Goal: Use online tool/utility

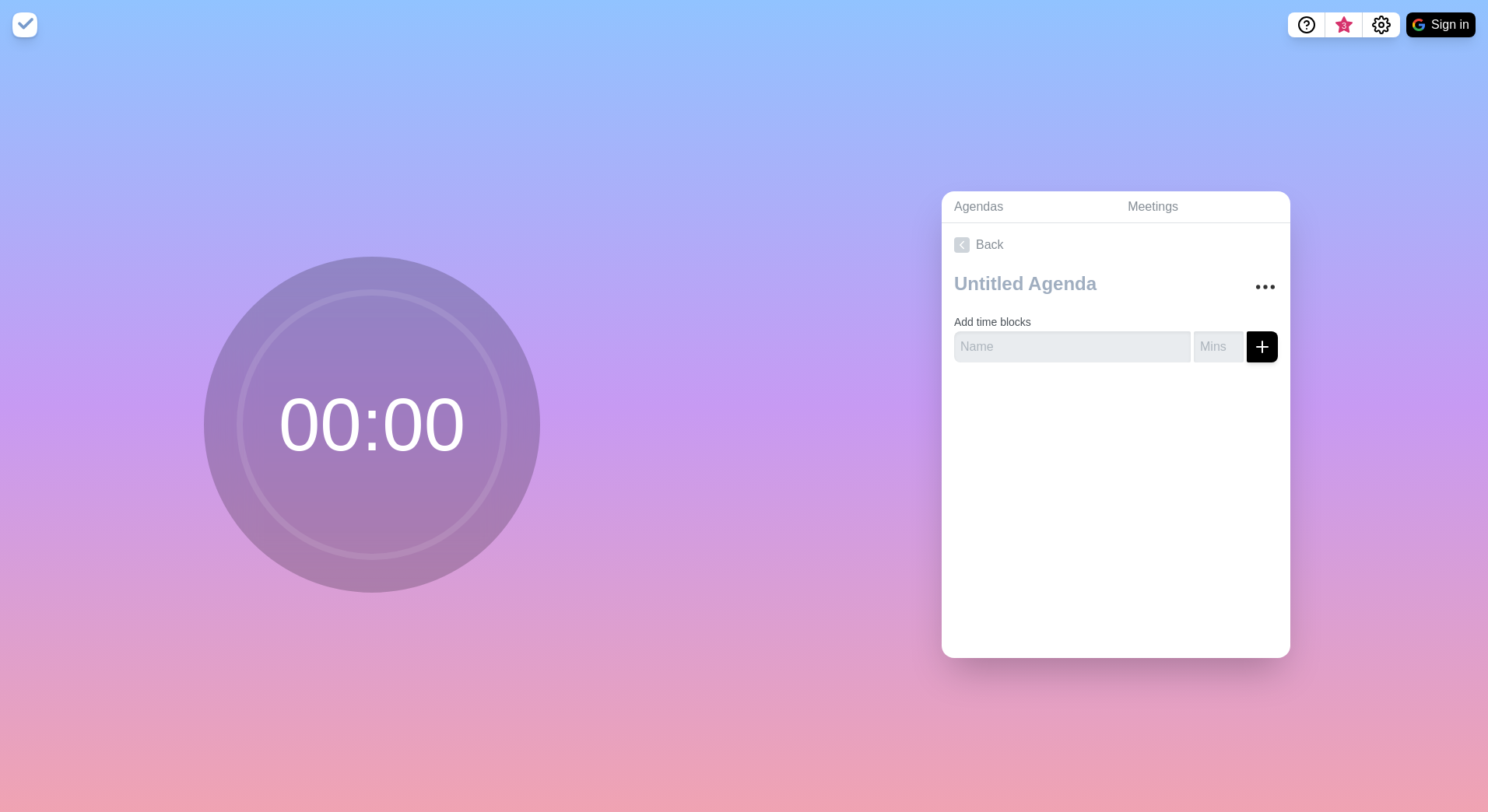
click at [374, 404] on circle at bounding box center [372, 425] width 265 height 265
click at [1044, 348] on input "text" at bounding box center [1072, 347] width 236 height 31
type input "phase 1"
click at [1195, 334] on input "number" at bounding box center [1219, 347] width 50 height 31
type input "60"
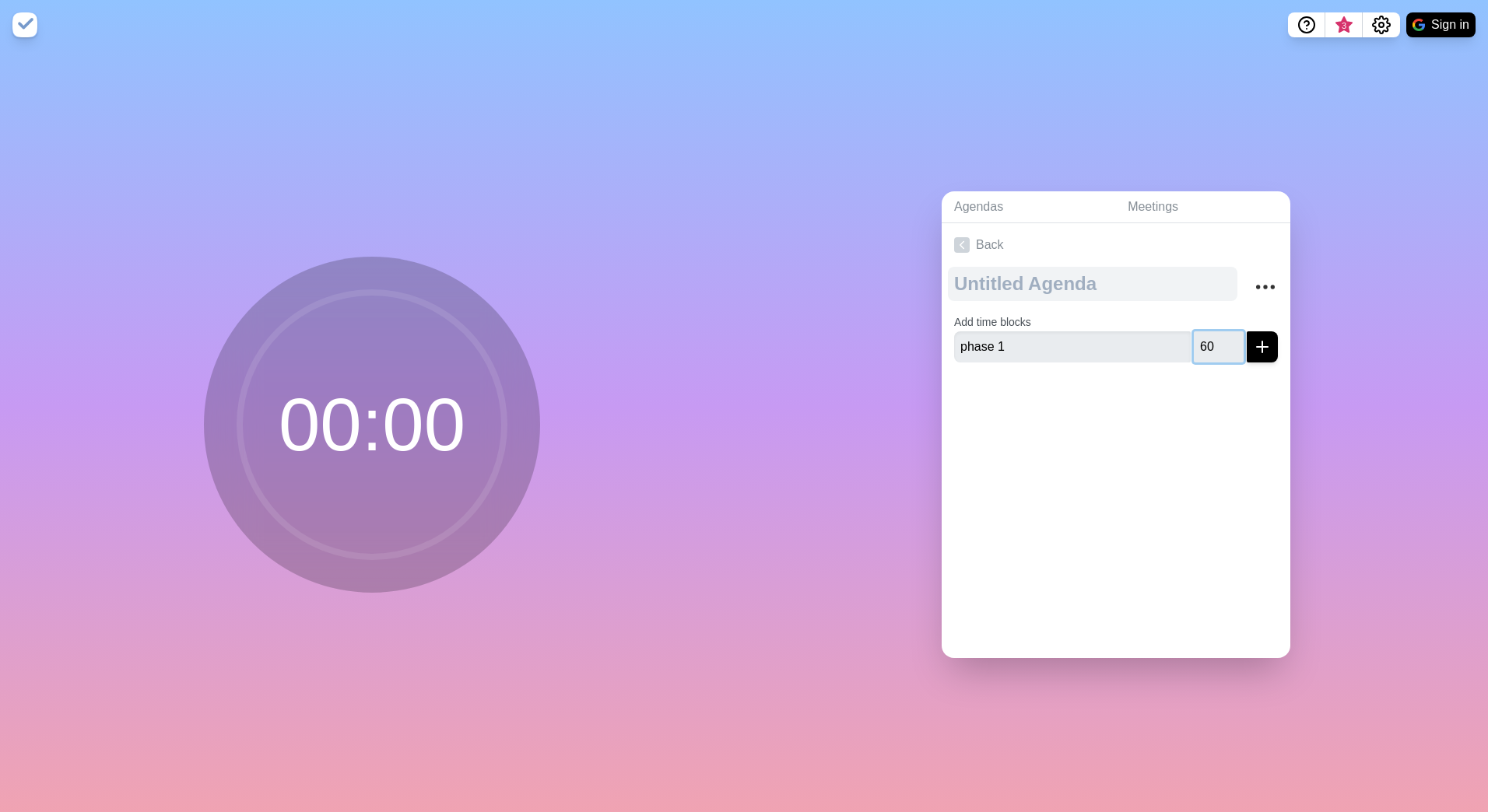
click at [1247, 332] on button "submit" at bounding box center [1262, 347] width 31 height 31
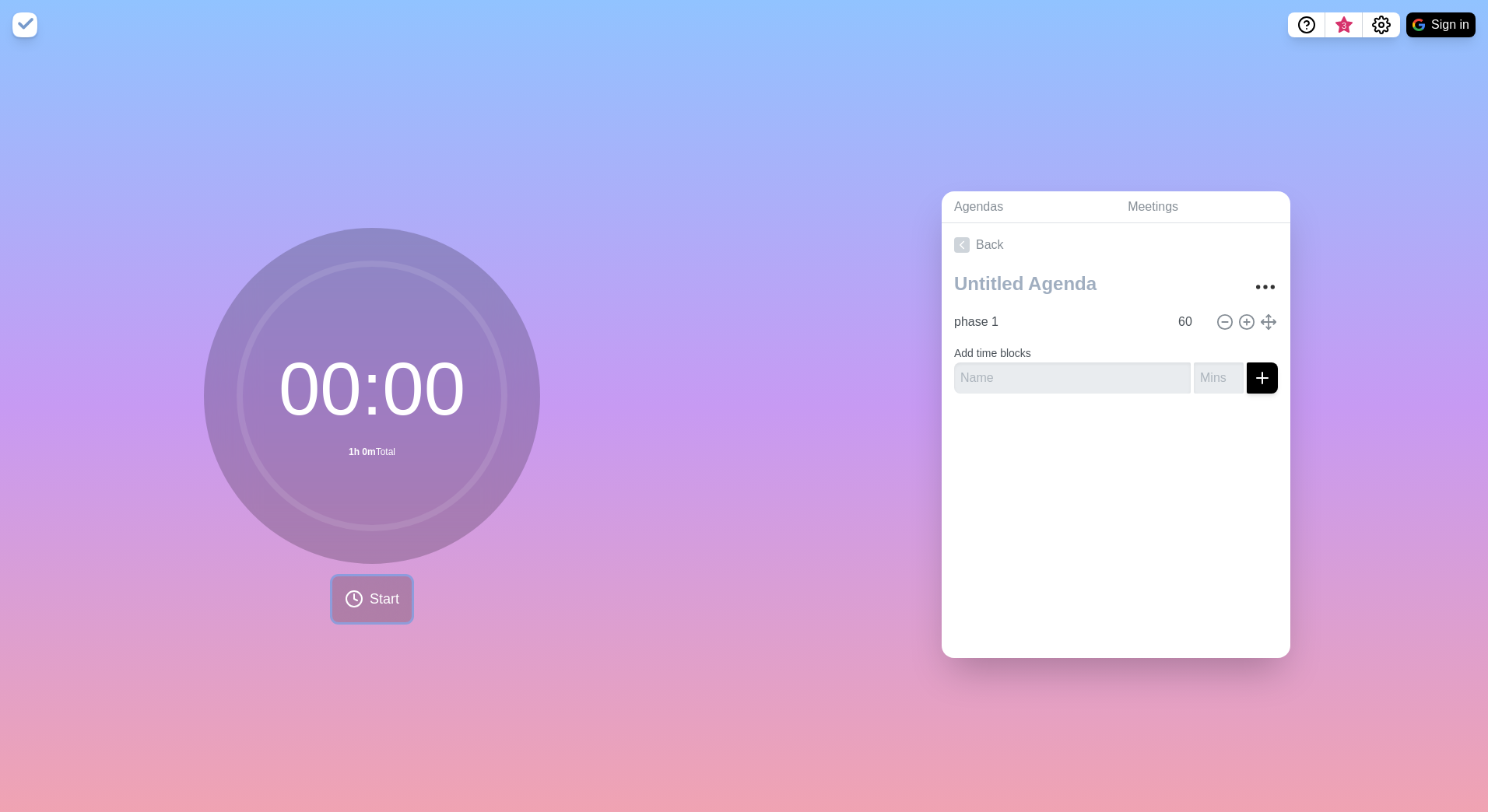
click at [372, 589] on span "Start" at bounding box center [384, 600] width 30 height 21
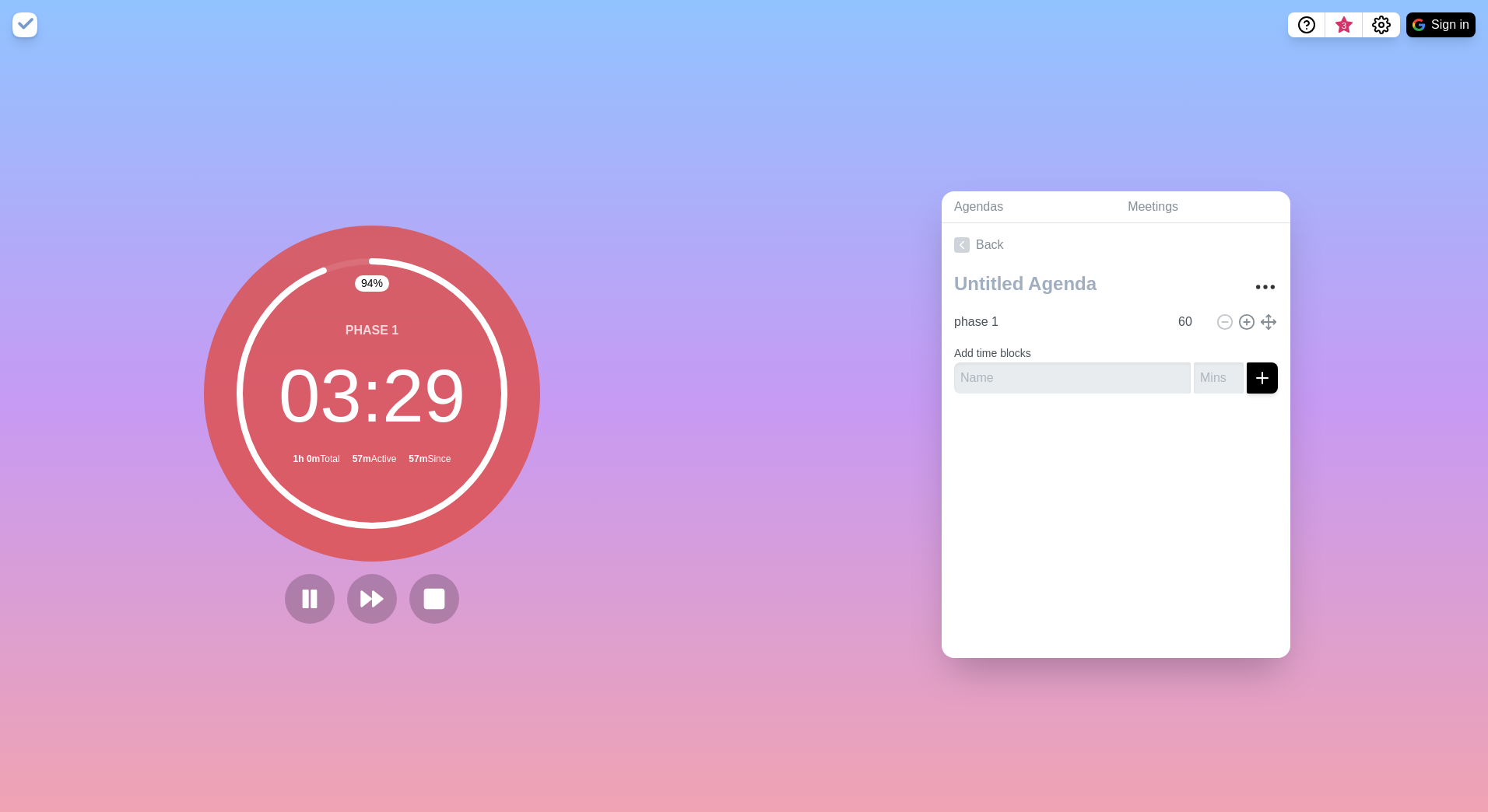
drag, startPoint x: 310, startPoint y: 599, endPoint x: 483, endPoint y: 712, distance: 206.6
click at [483, 712] on div "94 % phase 1 03 : 29 1h 0m Total 57m Active 57m Since" at bounding box center [372, 431] width 744 height 763
click at [439, 592] on rect at bounding box center [434, 599] width 20 height 20
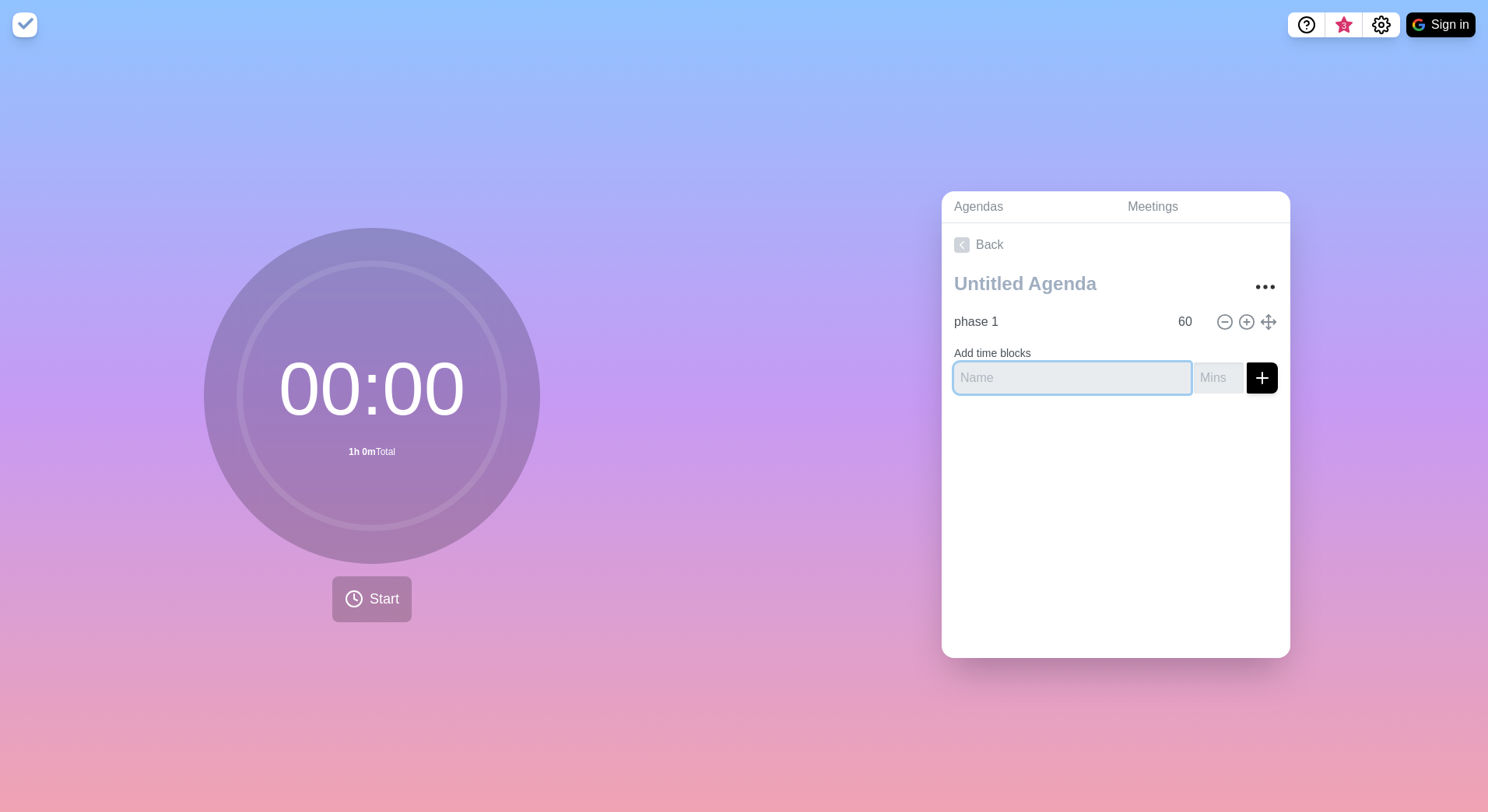
click at [1072, 381] on input "text" at bounding box center [1072, 378] width 236 height 31
